Goal: Check status: Check status

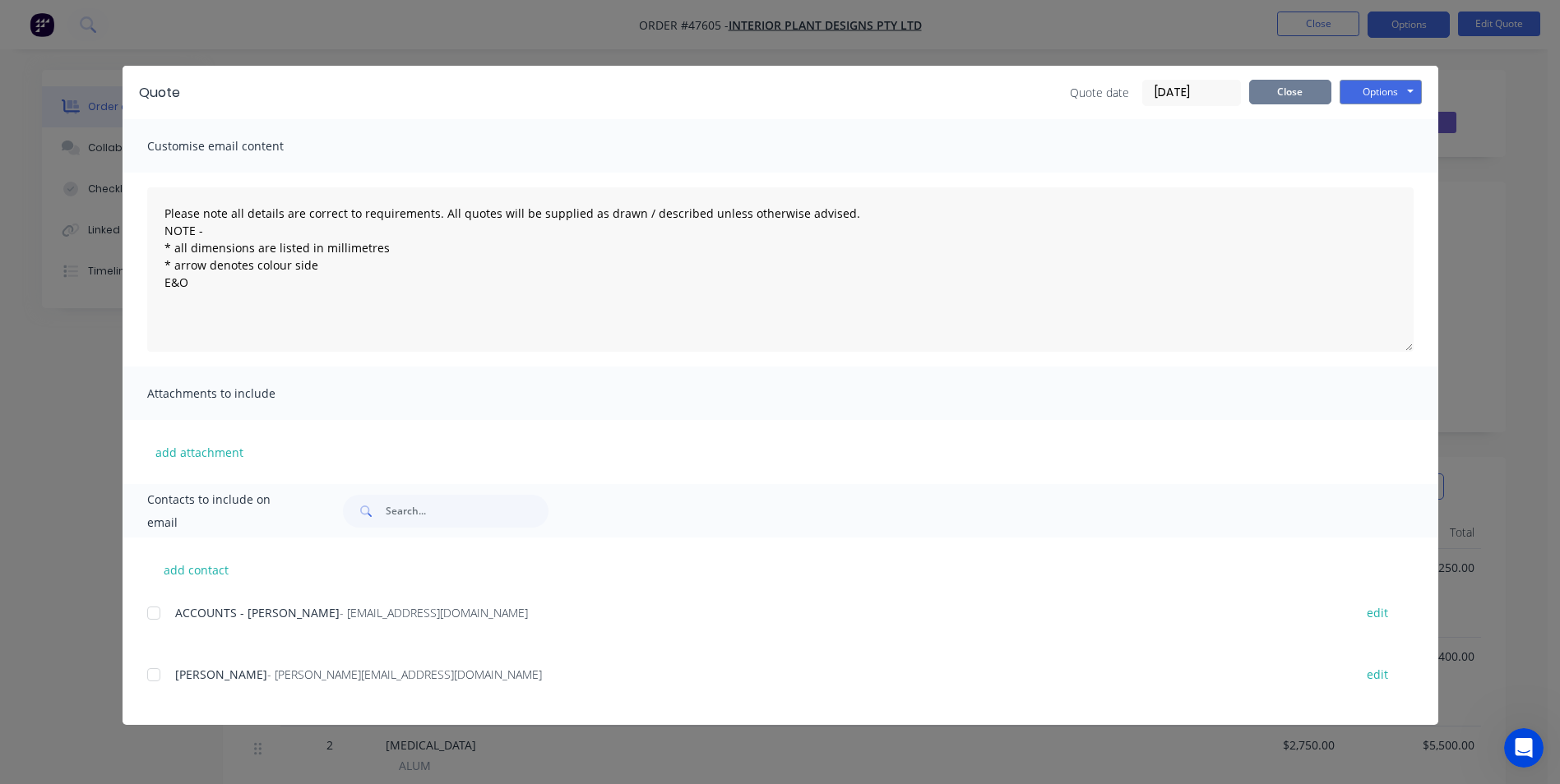
click at [1292, 92] on button "Close" at bounding box center [1291, 92] width 83 height 25
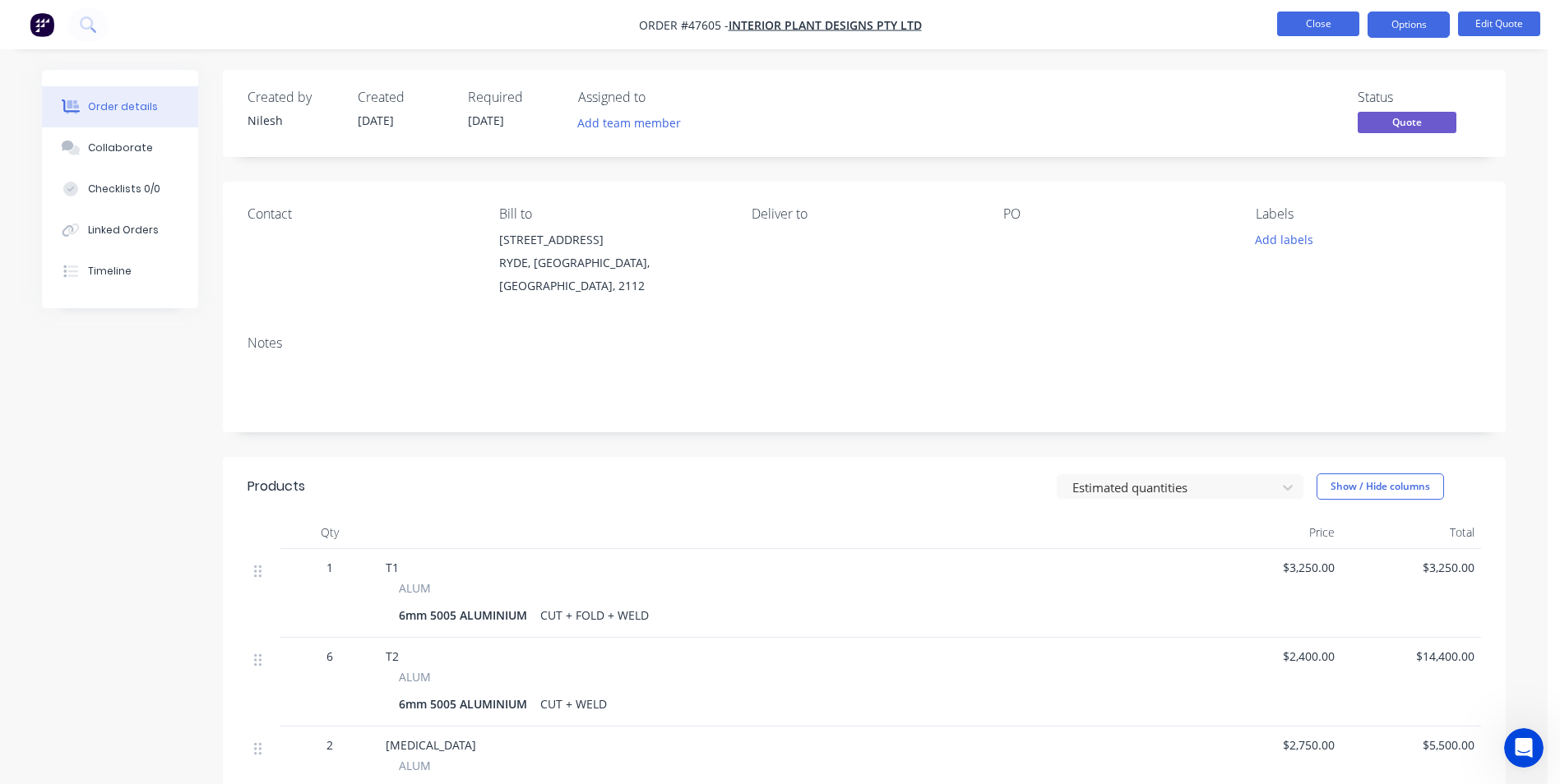
click at [1315, 19] on button "Close" at bounding box center [1318, 23] width 83 height 25
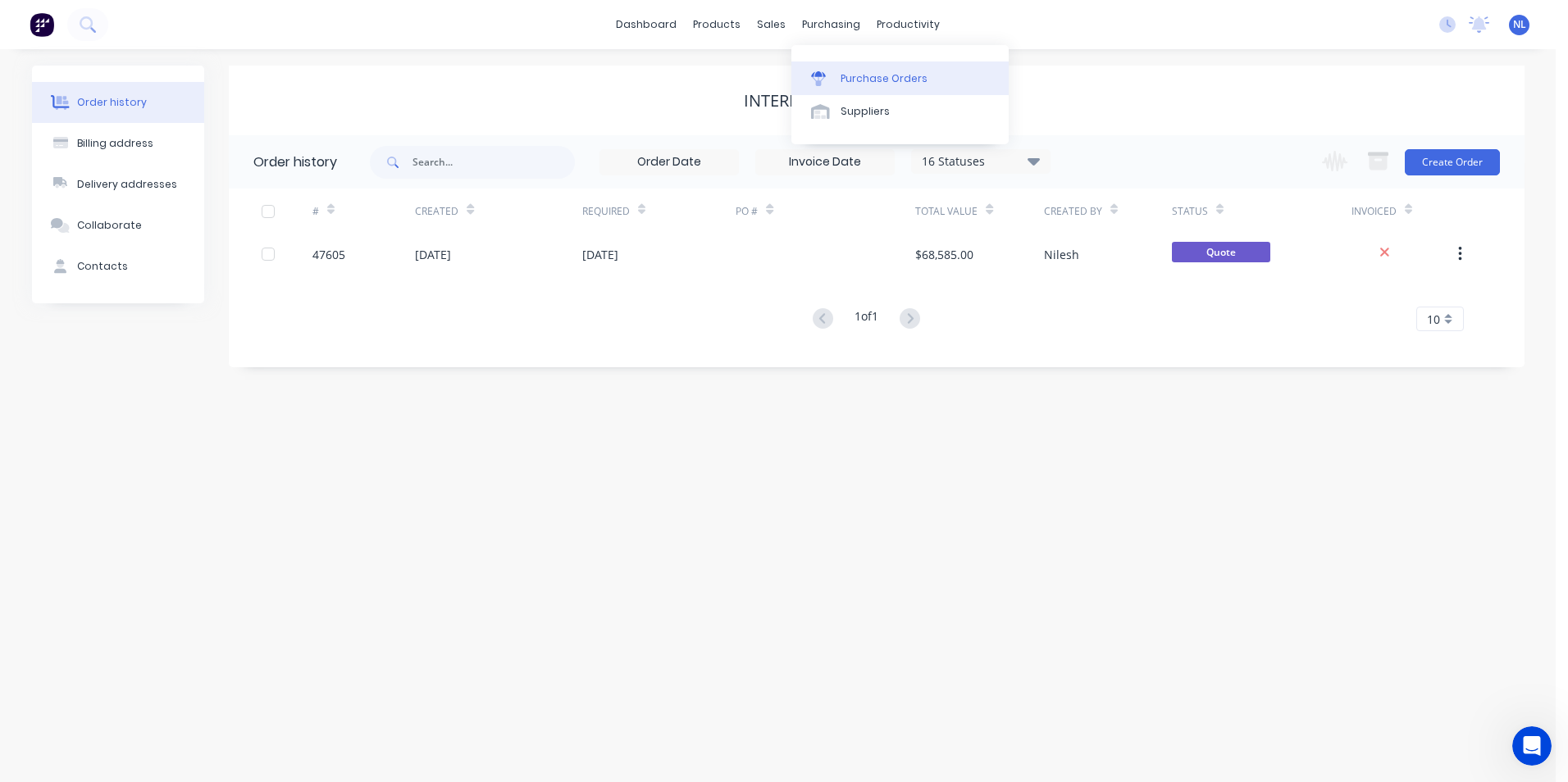
click at [865, 85] on div "Purchase Orders" at bounding box center [883, 78] width 87 height 15
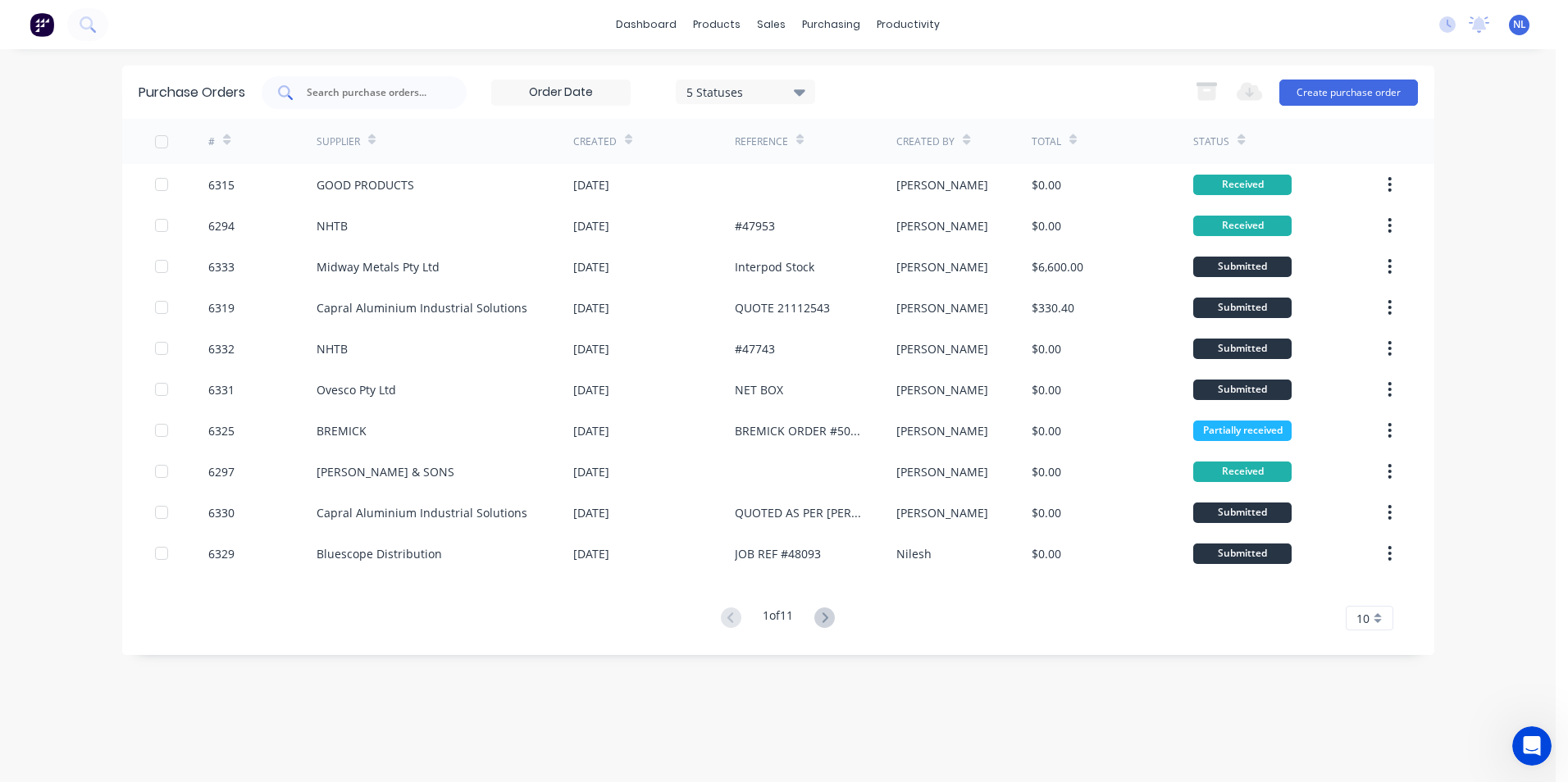
click at [405, 98] on input "text" at bounding box center [373, 93] width 136 height 16
click at [391, 108] on div at bounding box center [363, 93] width 205 height 33
type input "6318"
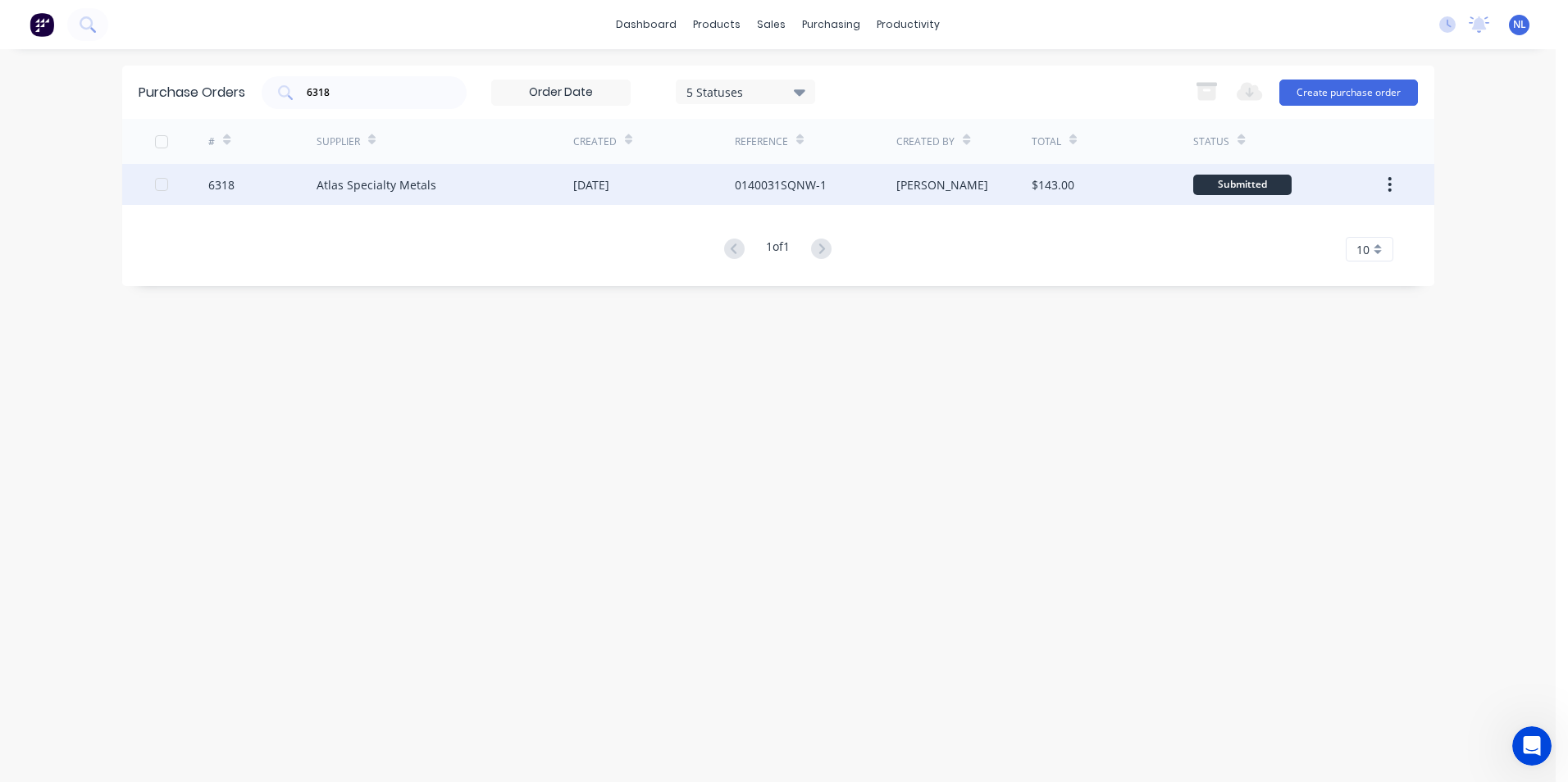
click at [745, 178] on div "0140031SQNW-1" at bounding box center [780, 185] width 92 height 17
